Goal: Task Accomplishment & Management: Manage account settings

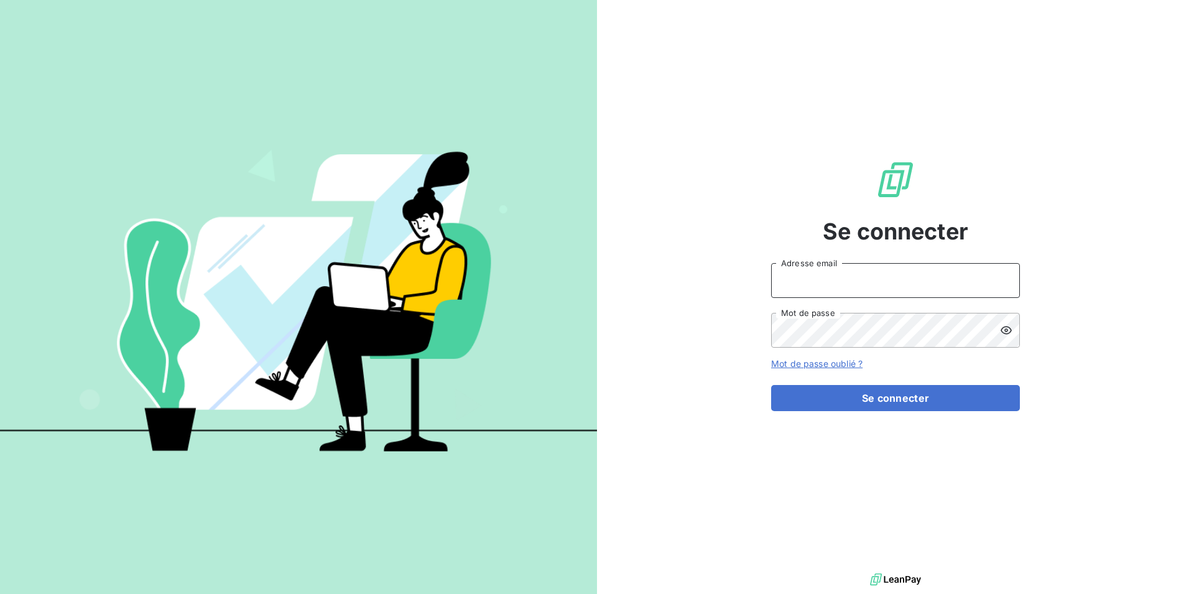
click at [796, 277] on input "Adresse email" at bounding box center [895, 280] width 249 height 35
type input "N"
type input "[EMAIL_ADDRESS][DOMAIN_NAME]"
click at [634, 279] on div "Se connecter [EMAIL_ADDRESS][DOMAIN_NAME] Adresse email Mot de passe Mot de pas…" at bounding box center [895, 285] width 597 height 570
click at [1004, 332] on icon at bounding box center [1006, 330] width 12 height 12
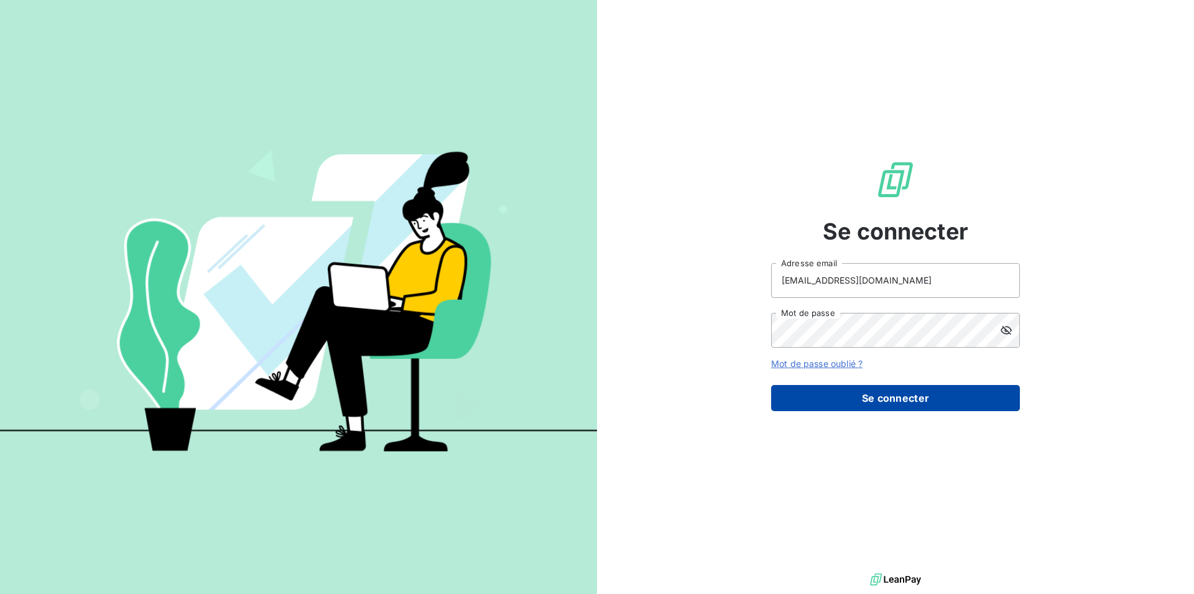
click at [882, 391] on button "Se connecter" at bounding box center [895, 398] width 249 height 26
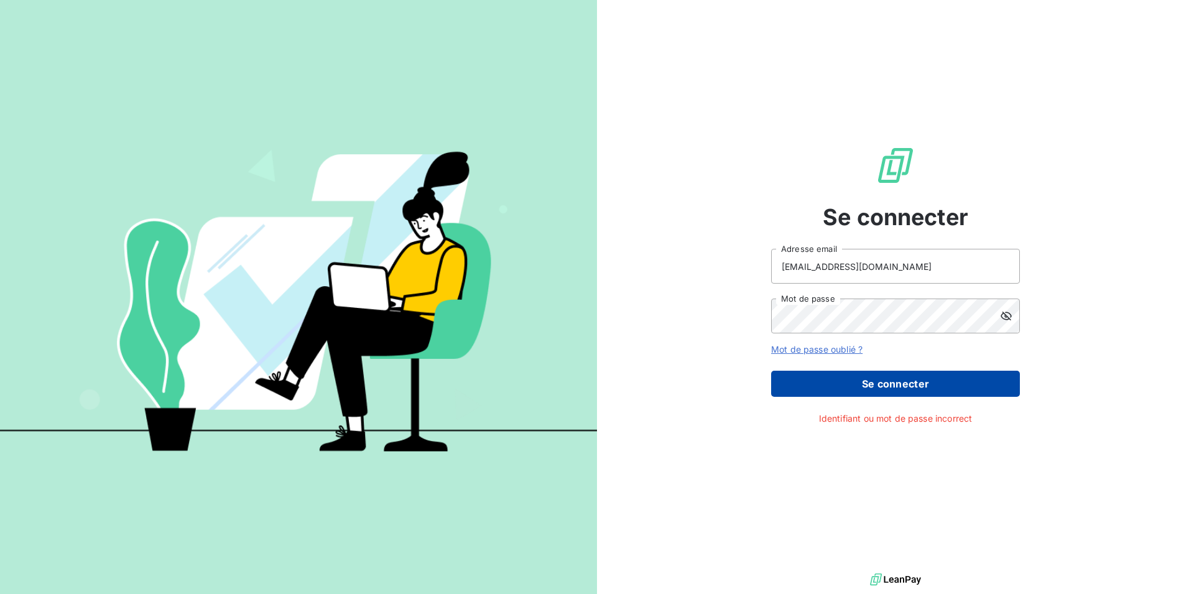
click at [915, 381] on button "Se connecter" at bounding box center [895, 384] width 249 height 26
